Goal: Navigation & Orientation: Find specific page/section

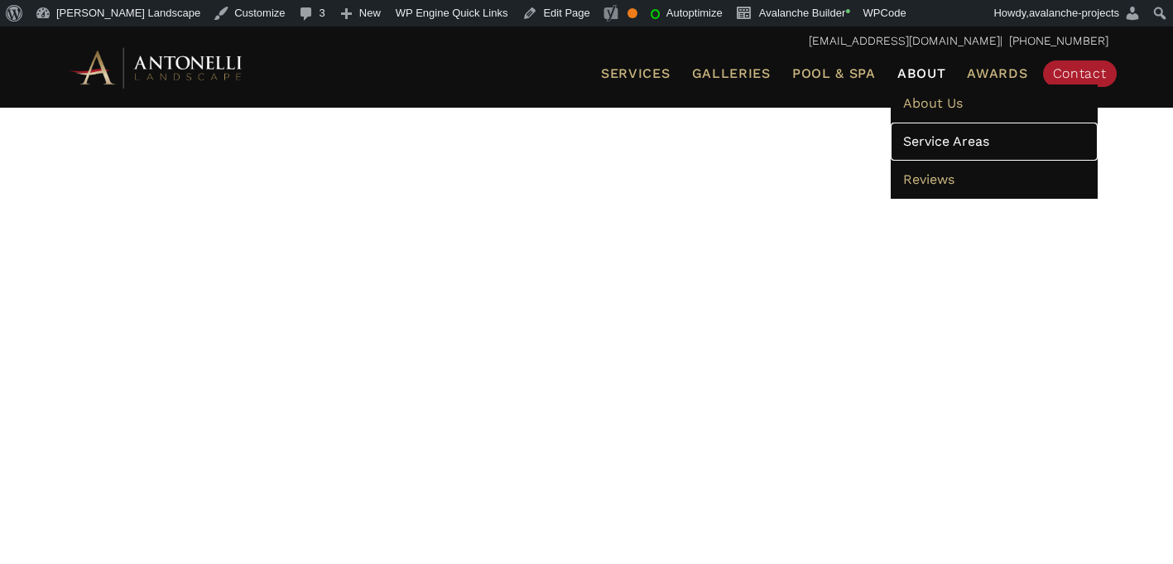
click at [936, 137] on span "Service Areas" at bounding box center [946, 141] width 86 height 16
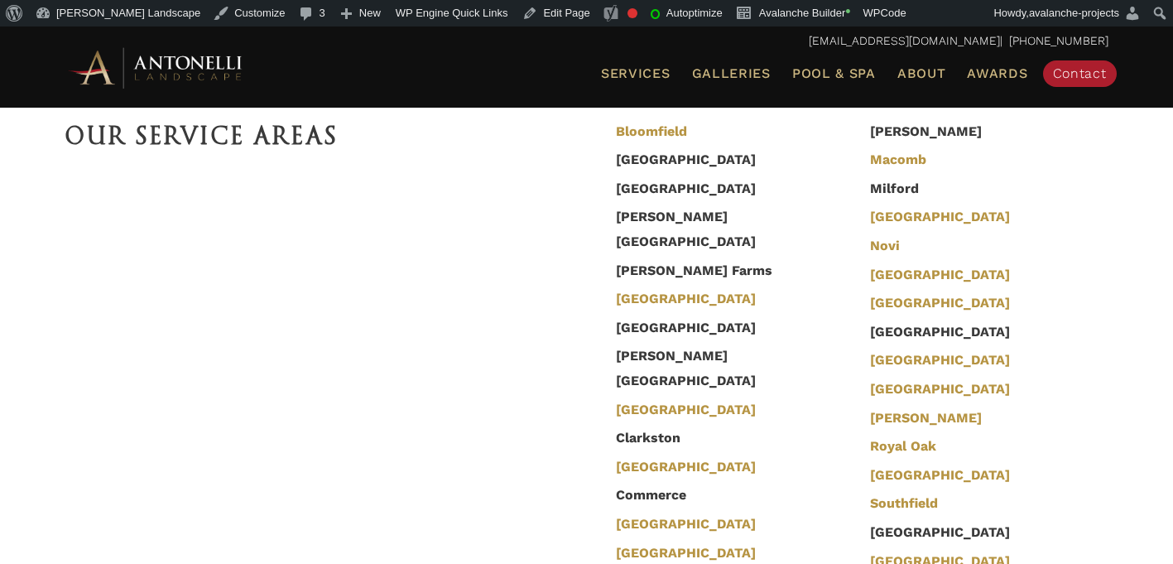
scroll to position [530, 0]
drag, startPoint x: 704, startPoint y: 486, endPoint x: 681, endPoint y: 471, distance: 27.6
click at [682, 510] on li "[GEOGRAPHIC_DATA]" at bounding box center [736, 524] width 247 height 29
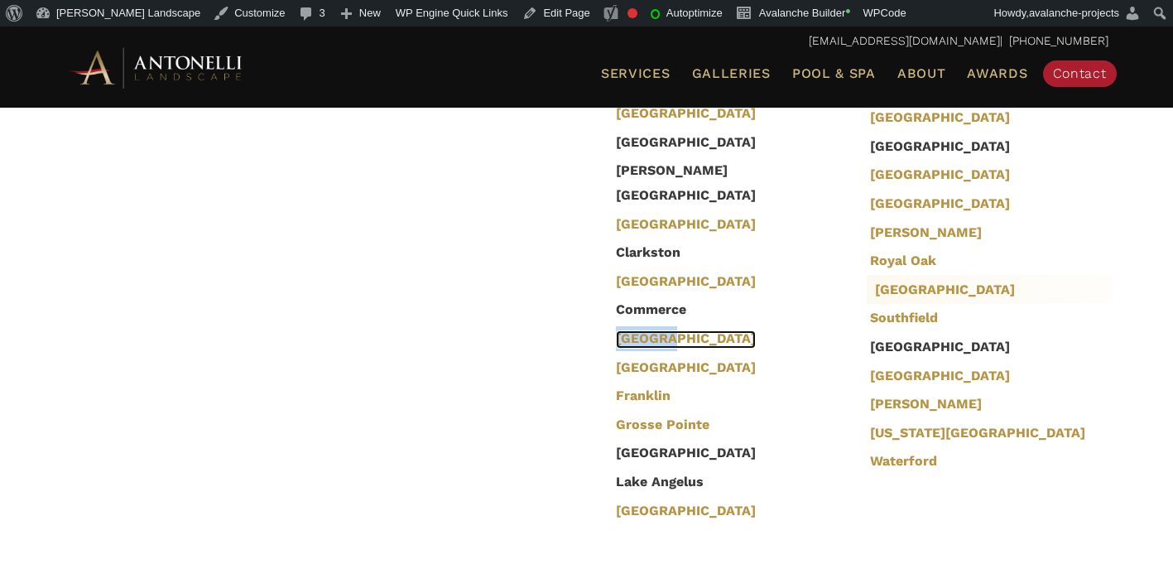
scroll to position [698, 0]
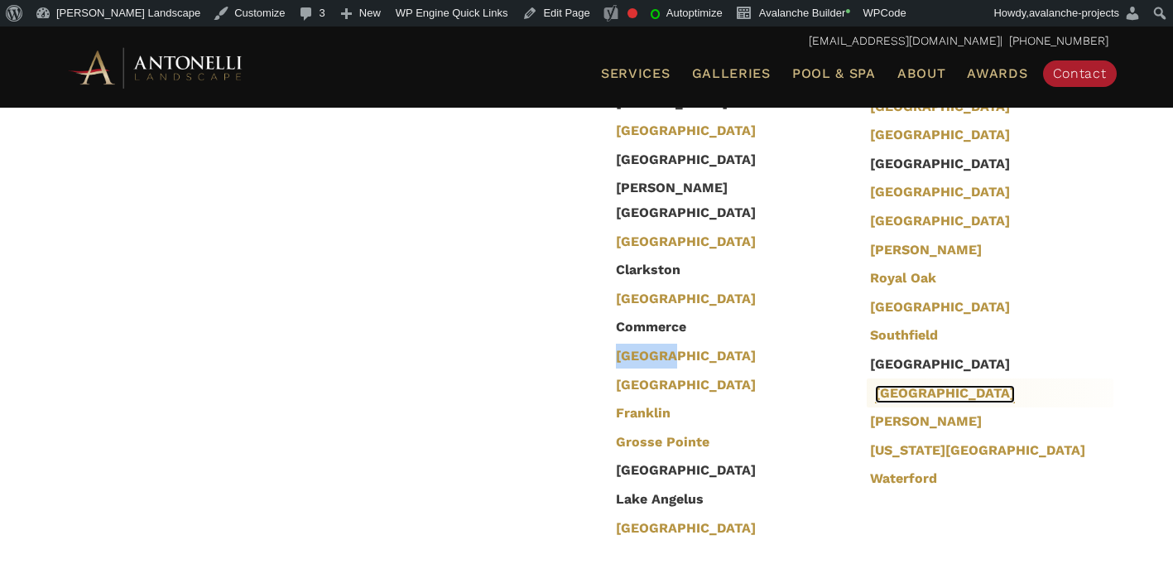
click at [962, 387] on link "[GEOGRAPHIC_DATA]" at bounding box center [945, 394] width 140 height 18
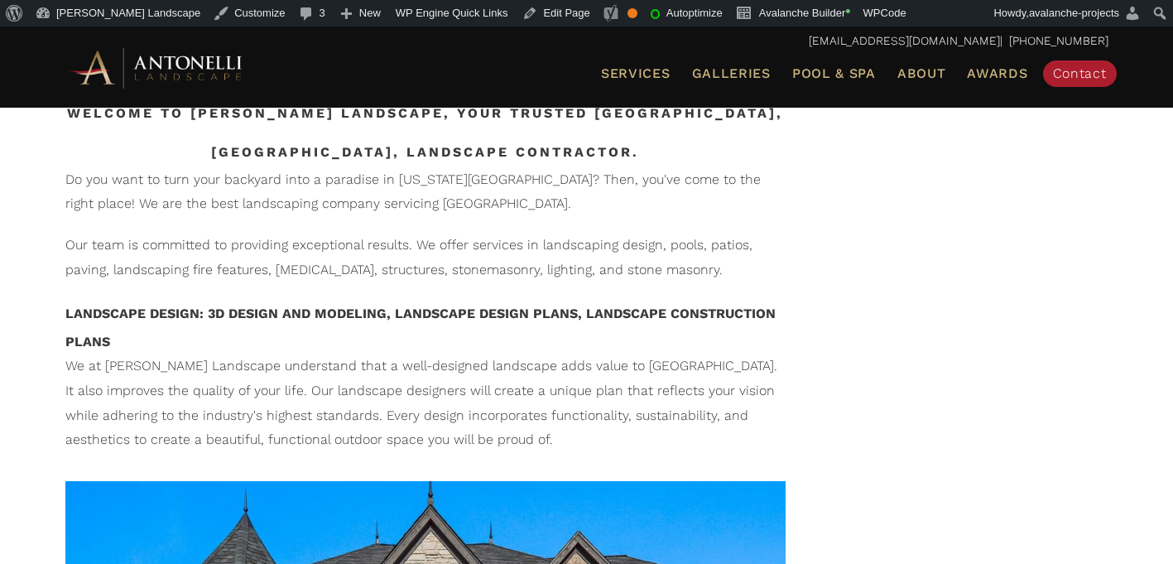
scroll to position [1093, 0]
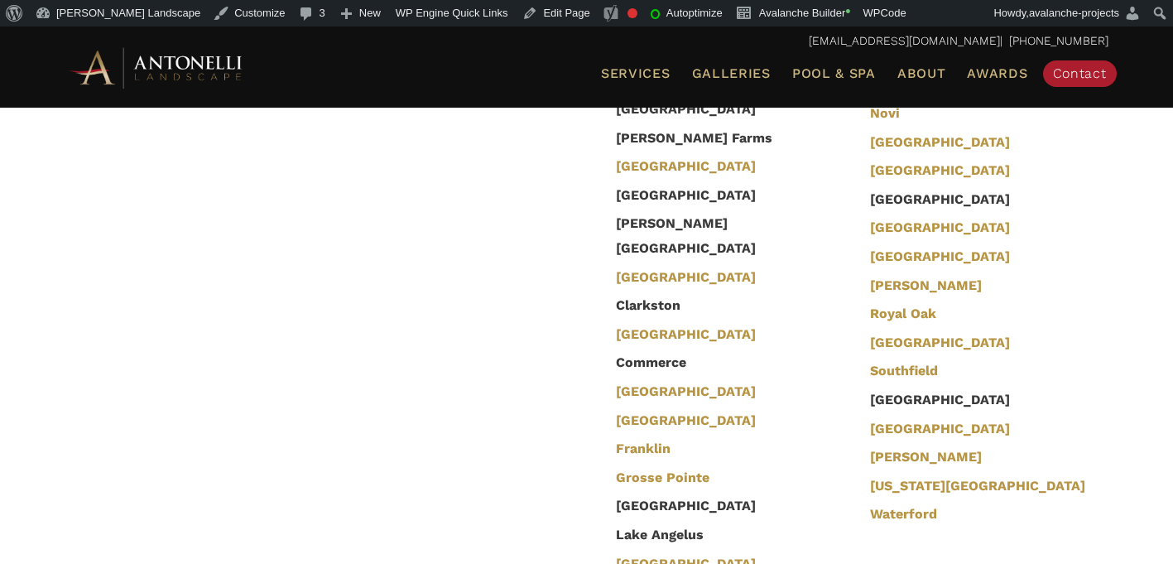
scroll to position [662, 0]
